Goal: Task Accomplishment & Management: Use online tool/utility

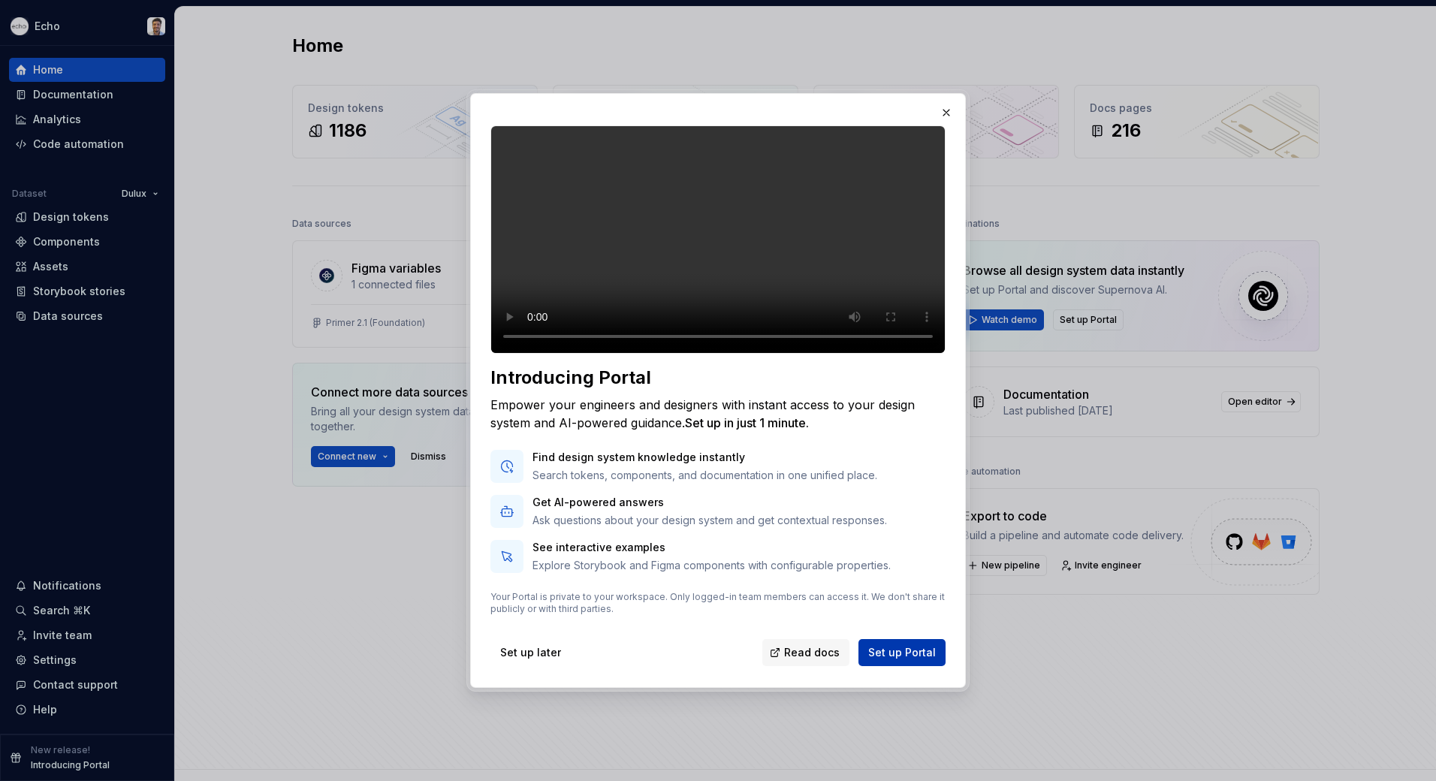
click at [926, 660] on span "Set up Portal" at bounding box center [902, 652] width 68 height 15
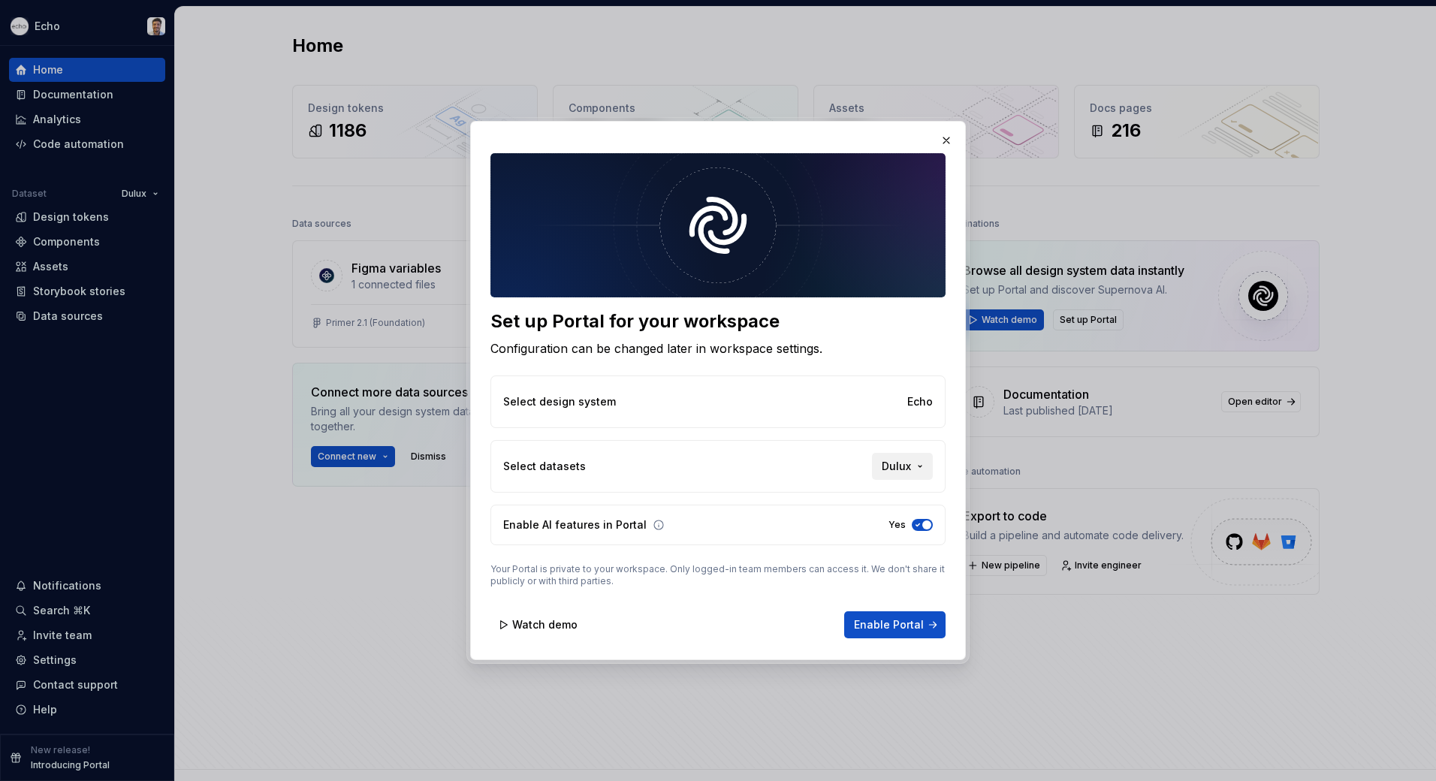
click at [919, 460] on button "Dulux" at bounding box center [902, 466] width 61 height 27
click at [754, 474] on div "Set up Portal for your workspace Configuration can be changed later in workspac…" at bounding box center [718, 390] width 1436 height 781
click at [524, 631] on span "Watch demo" at bounding box center [544, 624] width 65 height 15
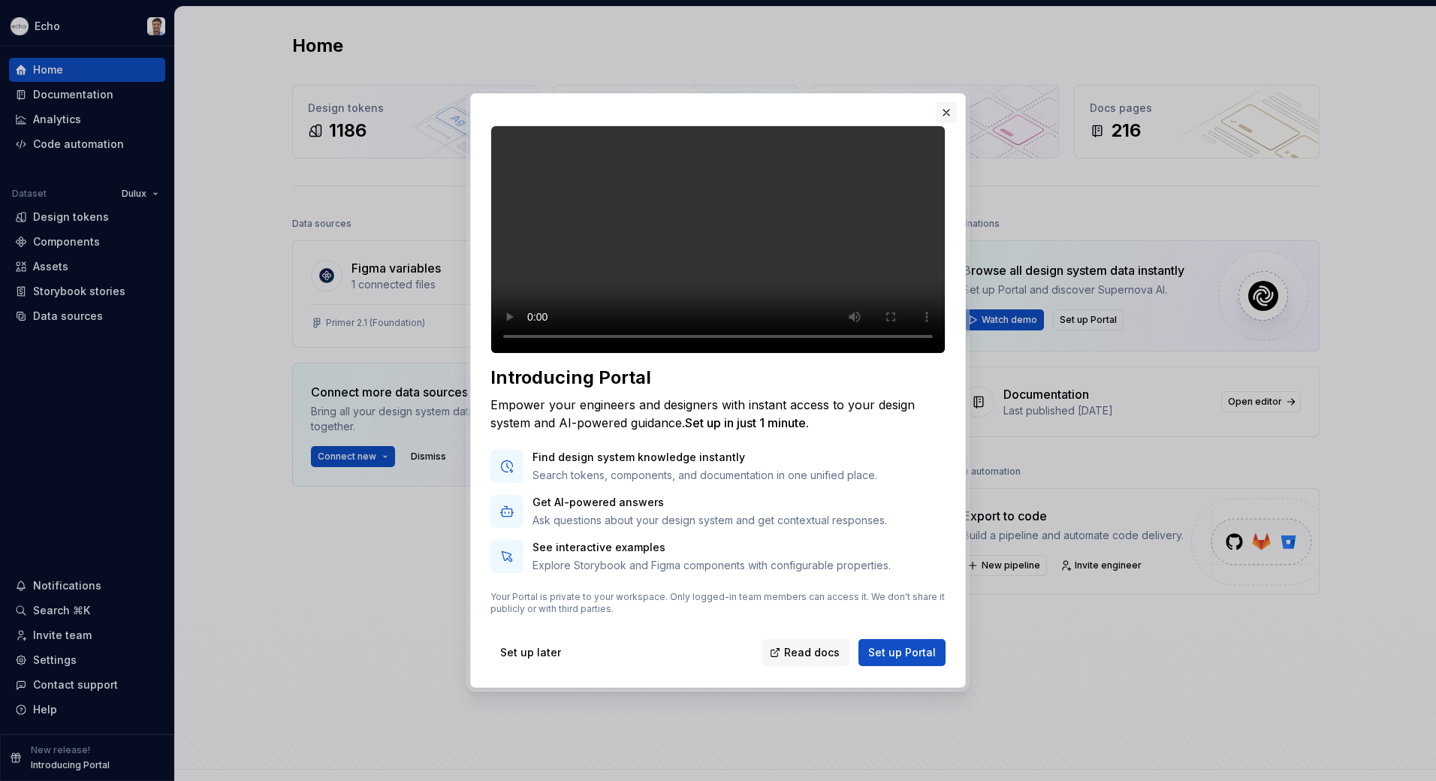
click at [939, 102] on button "button" at bounding box center [946, 112] width 21 height 21
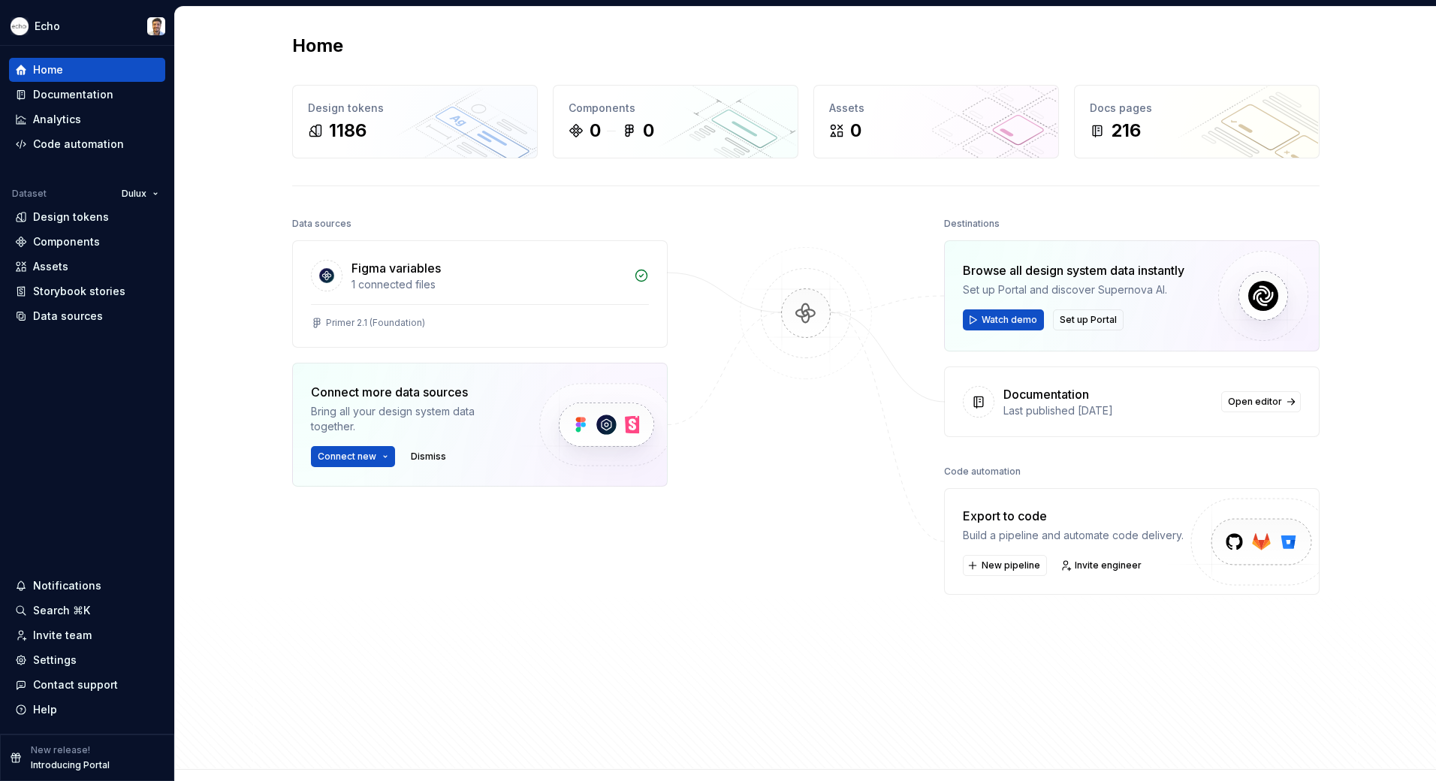
click at [148, 188] on html "Echo Home Documentation Analytics Code automation Dataset Dulux Design tokens C…" at bounding box center [718, 390] width 1436 height 781
click at [142, 294] on div "PPG" at bounding box center [183, 295] width 128 height 24
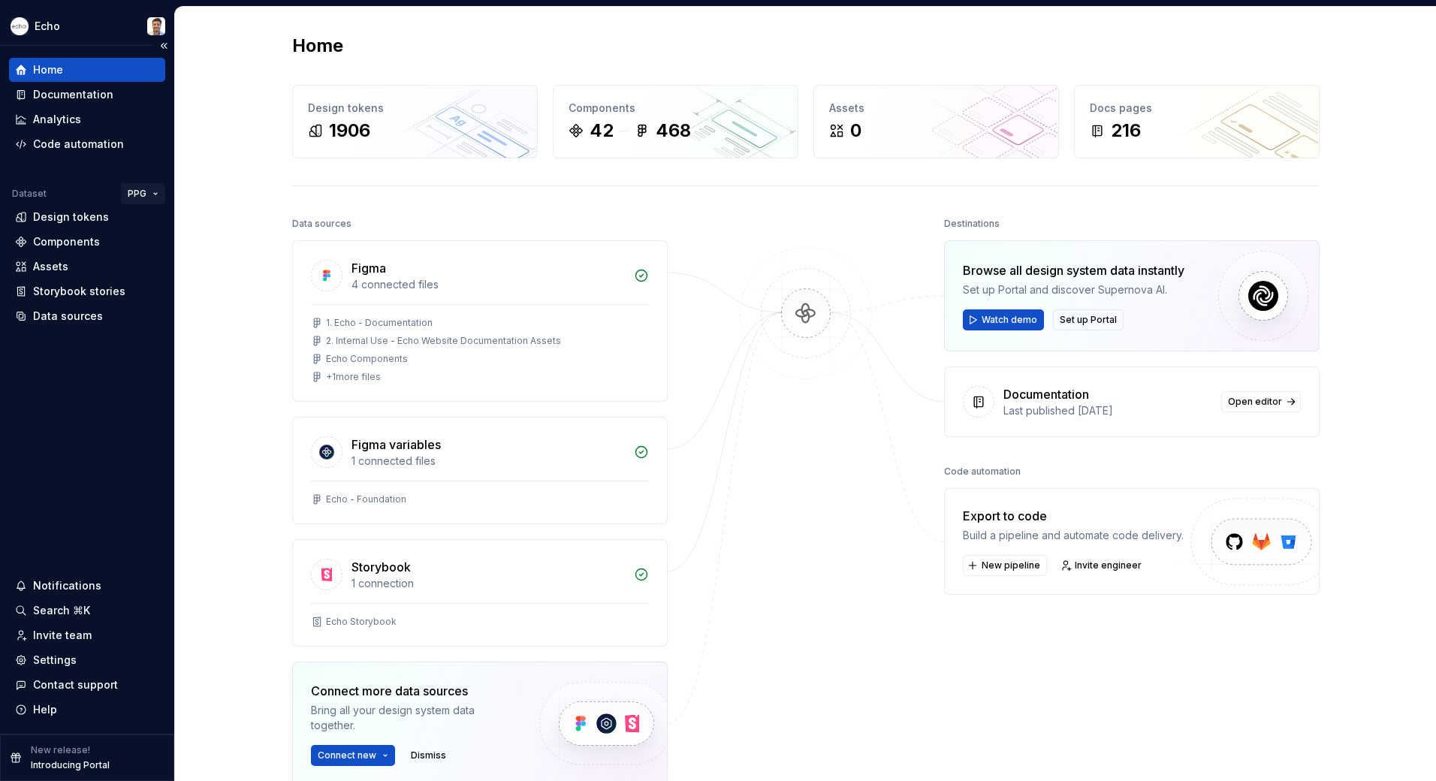
click at [149, 198] on html "Echo Home Documentation Analytics Code automation Dataset PPG Design tokens Com…" at bounding box center [718, 390] width 1436 height 781
click at [140, 263] on div "Histor" at bounding box center [189, 271] width 128 height 24
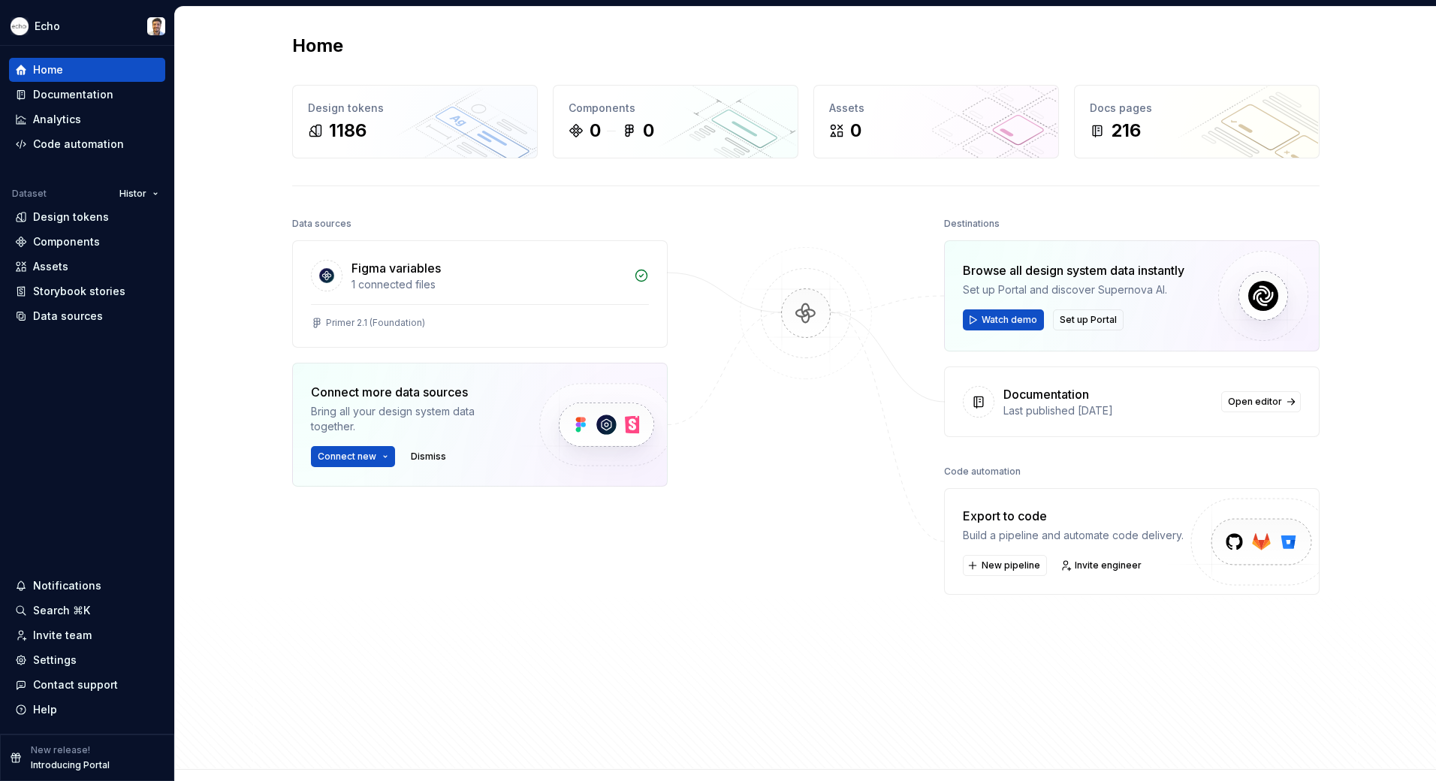
click at [154, 194] on html "Echo Home Documentation Analytics Code automation Dataset Histor Design tokens …" at bounding box center [718, 390] width 1436 height 781
click at [143, 246] on div "Dulux" at bounding box center [191, 247] width 98 height 15
click at [152, 190] on html "Echo Home Documentation Analytics Code automation Dataset Dulux Design tokens C…" at bounding box center [718, 390] width 1436 height 781
click at [143, 219] on div "Alcro" at bounding box center [192, 223] width 98 height 15
click at [148, 194] on html "Echo Home Documentation Analytics Code automation Dataset Alcro Design tokens C…" at bounding box center [718, 390] width 1436 height 781
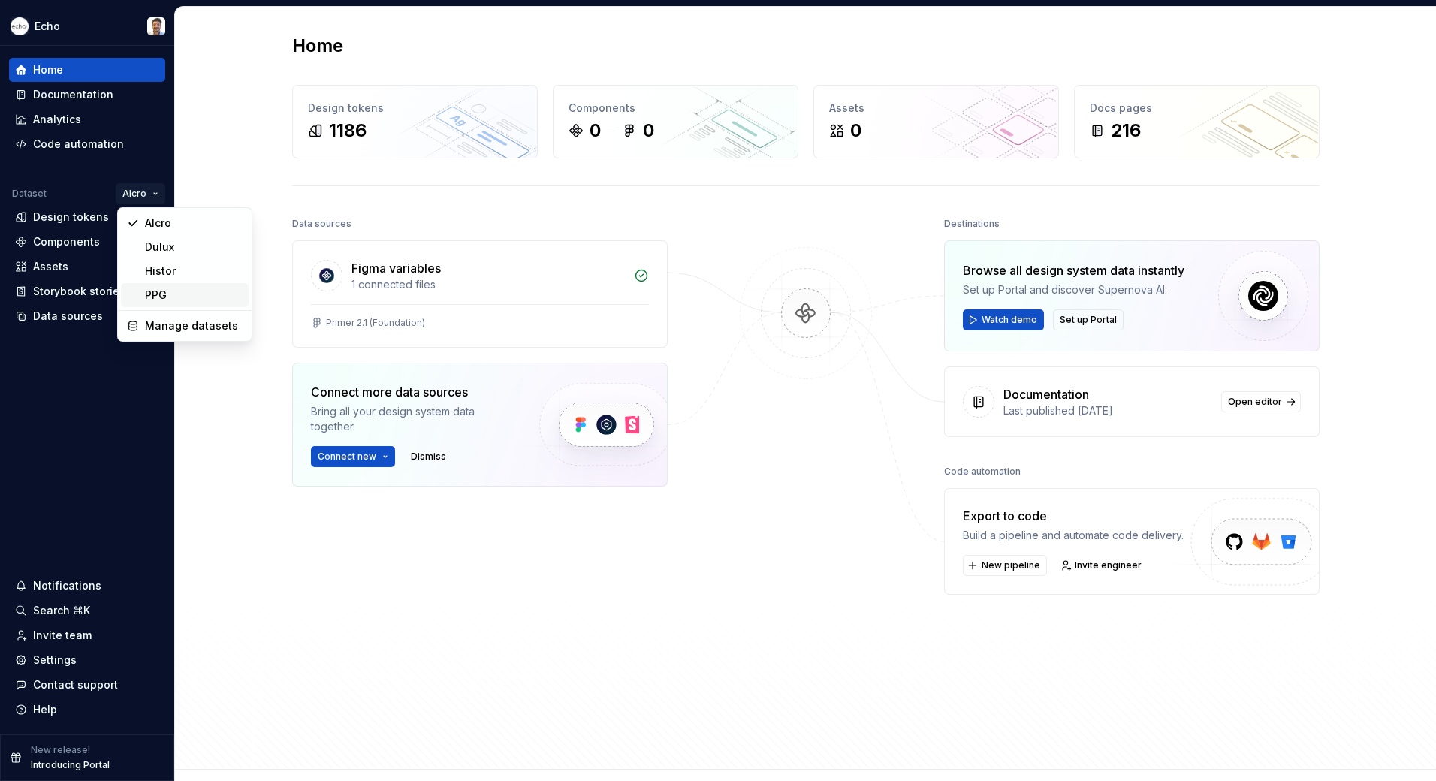
click at [146, 288] on div "PPG" at bounding box center [194, 295] width 98 height 15
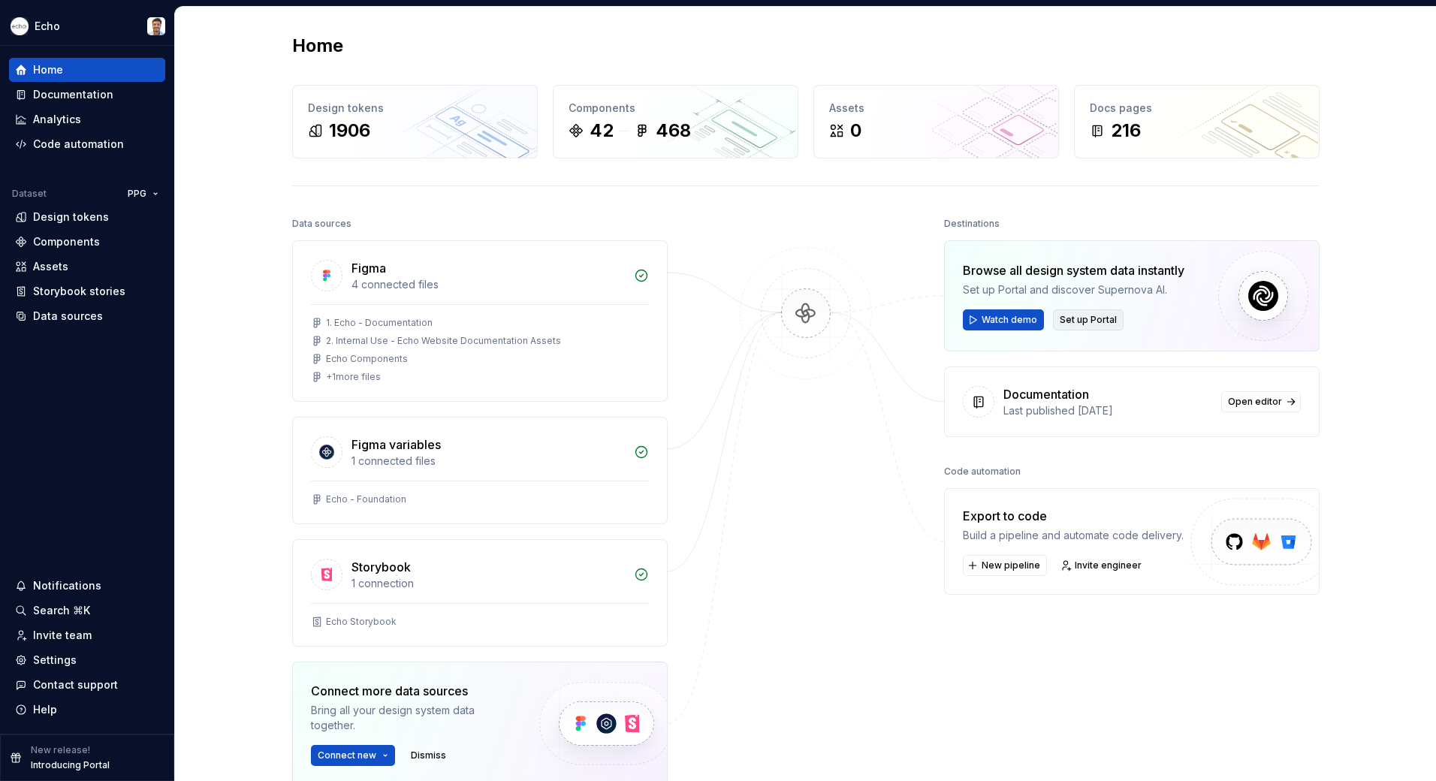
click at [1075, 321] on span "Set up Portal" at bounding box center [1088, 320] width 57 height 12
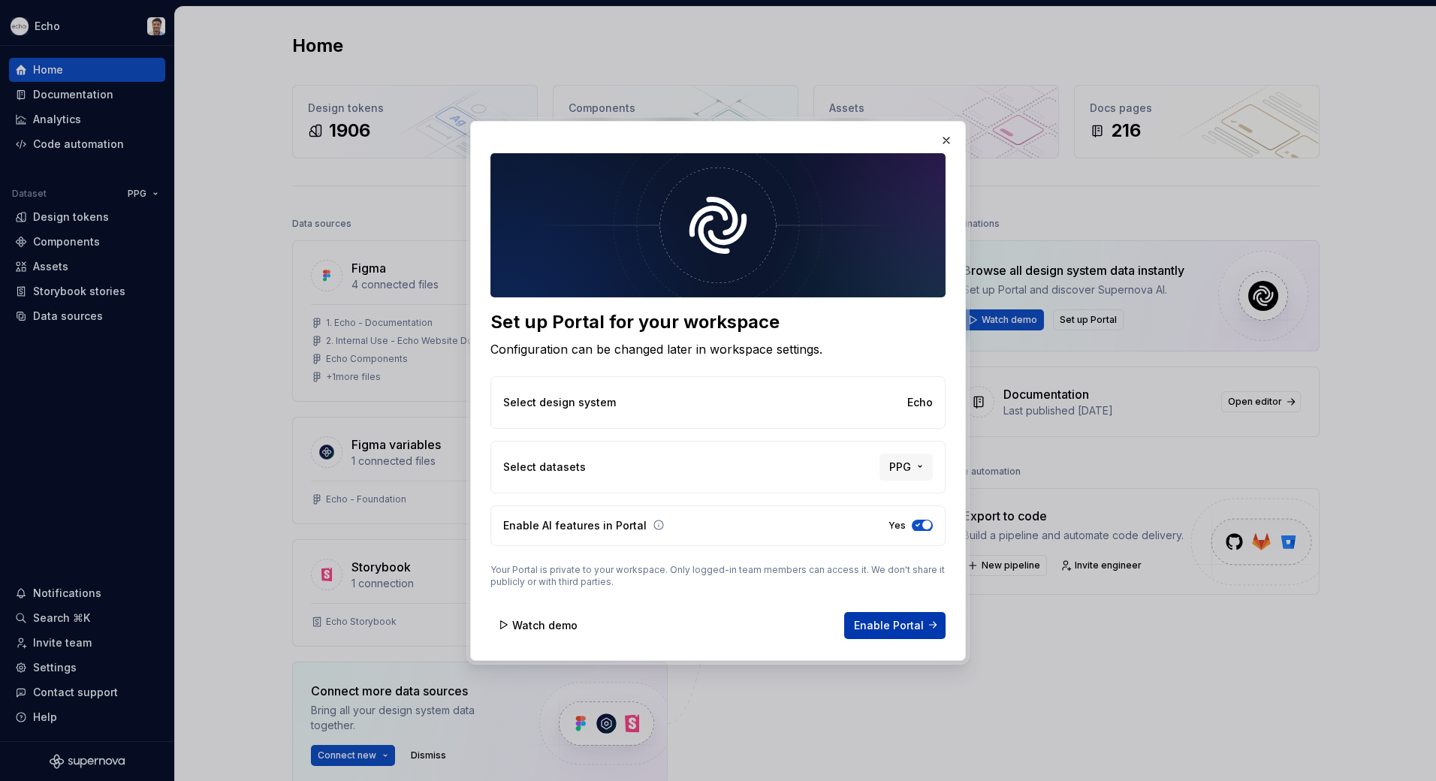
click at [903, 623] on span "Enable Portal" at bounding box center [889, 624] width 70 height 15
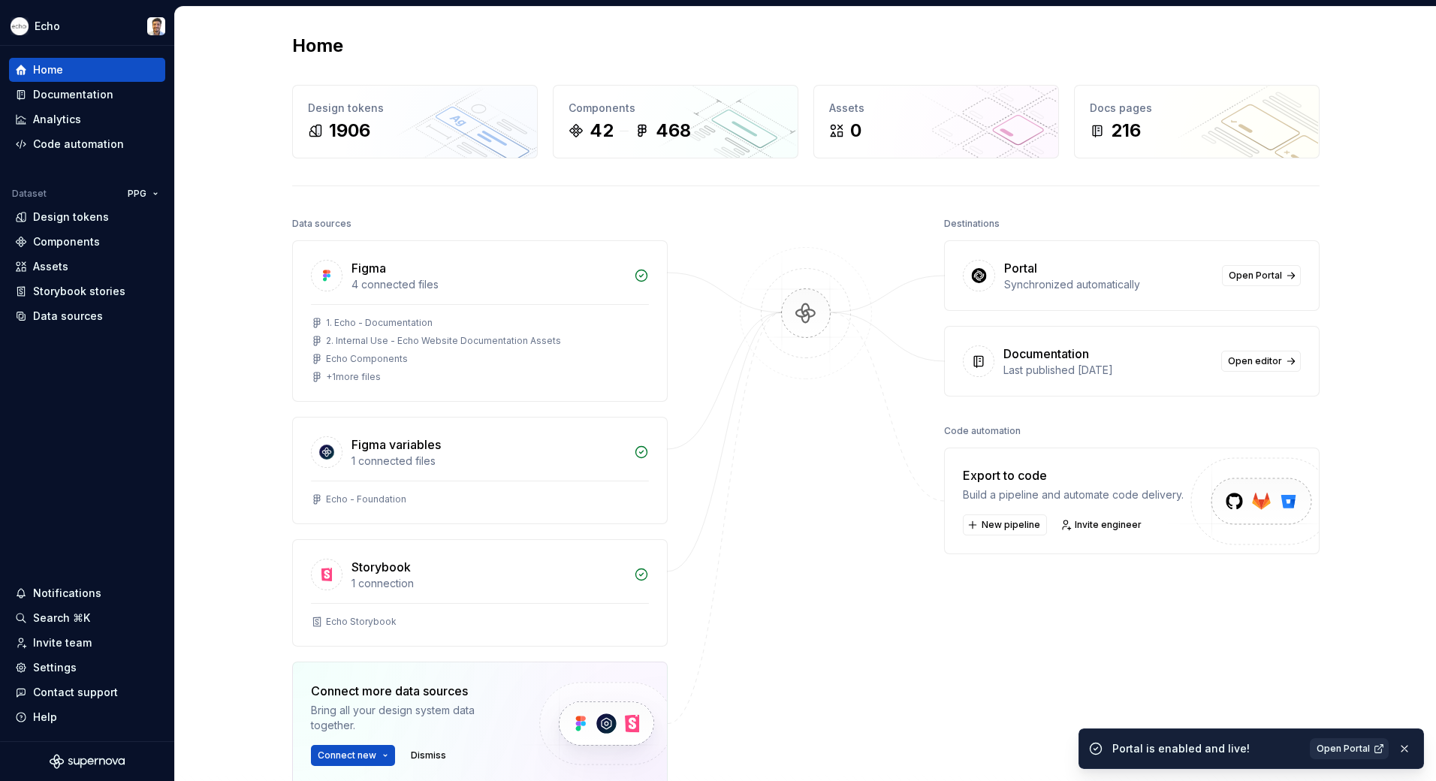
click at [1354, 743] on span "Open Portal" at bounding box center [1342, 749] width 53 height 12
